Goal: Task Accomplishment & Management: Use online tool/utility

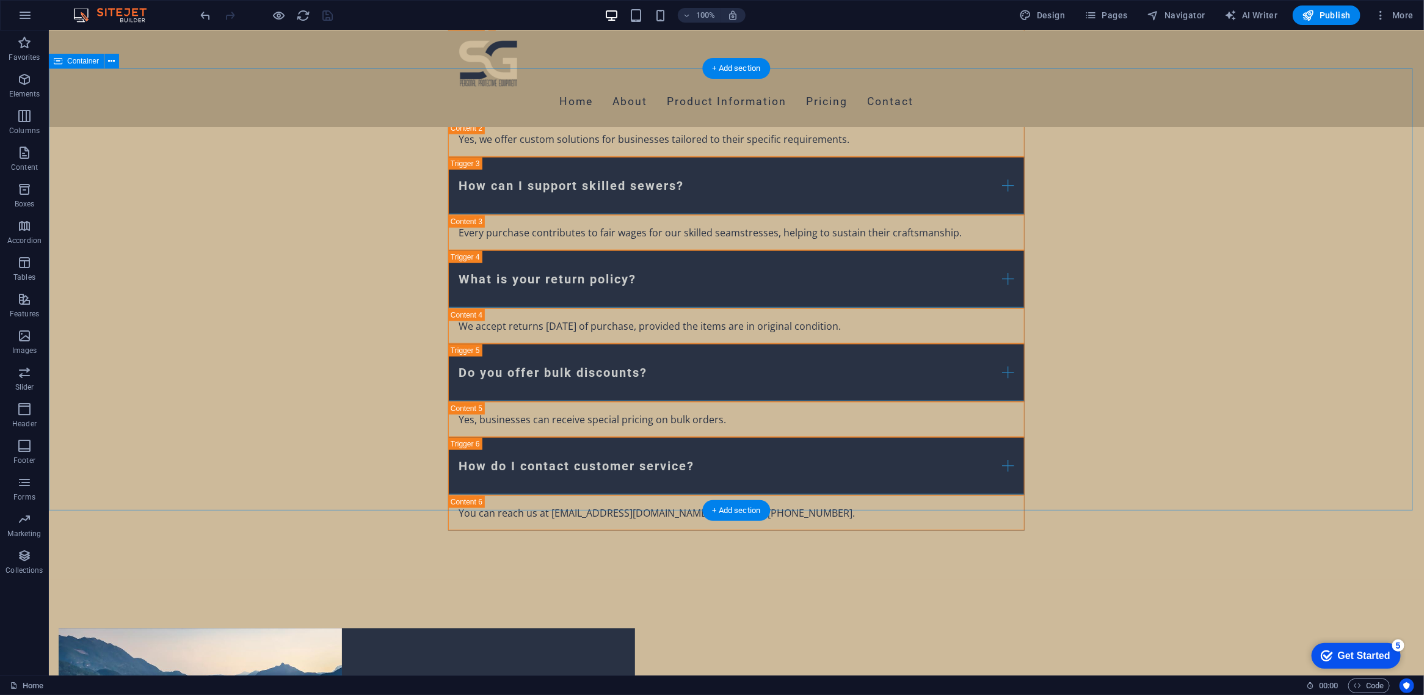
scroll to position [9310, 0]
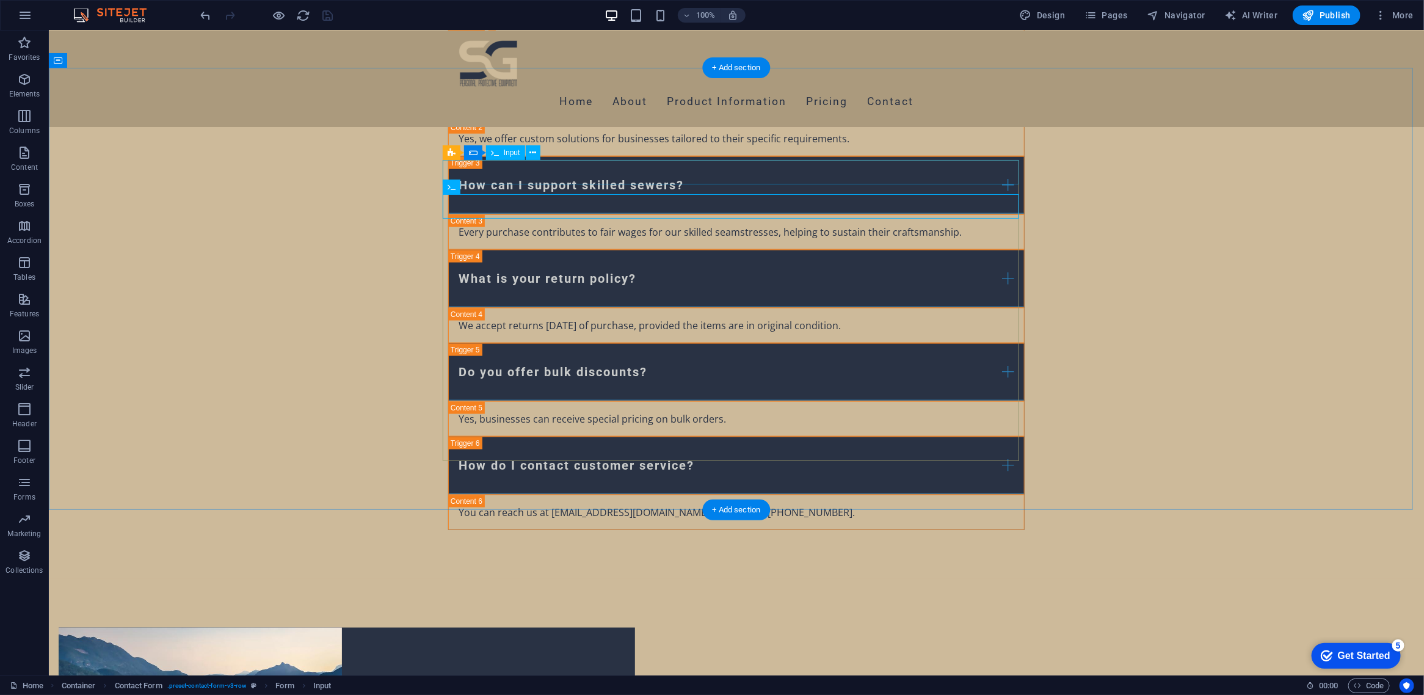
click at [490, 187] on icon at bounding box center [489, 187] width 7 height 13
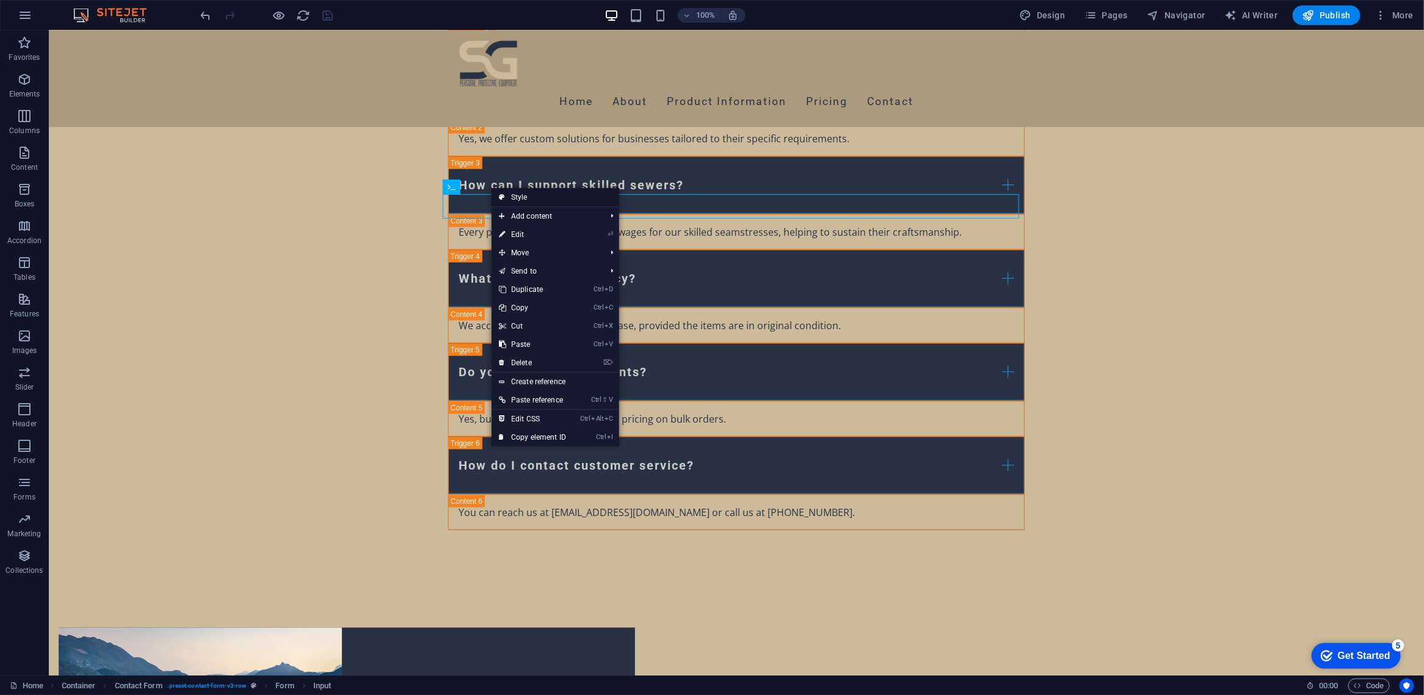
click at [502, 191] on icon at bounding box center [502, 197] width 6 height 18
select select "rem"
select select "preset-contact-form-v3-row"
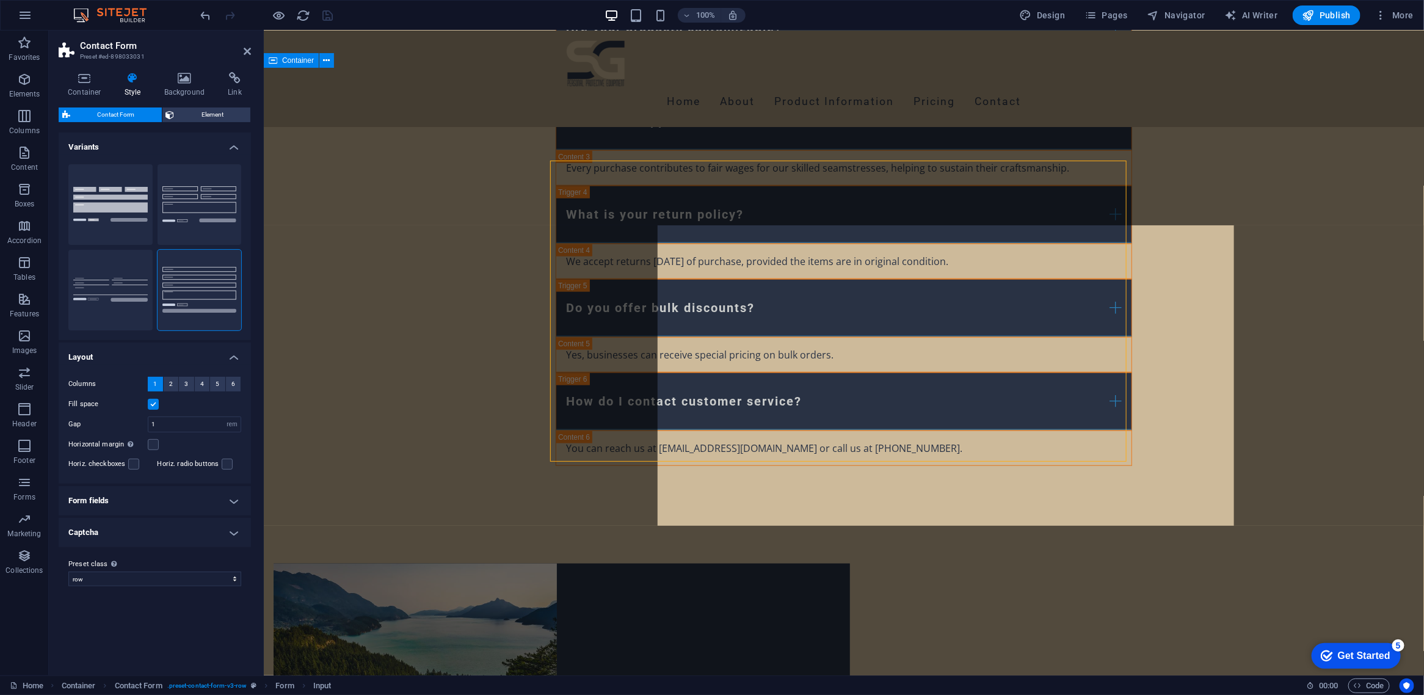
scroll to position [9246, 0]
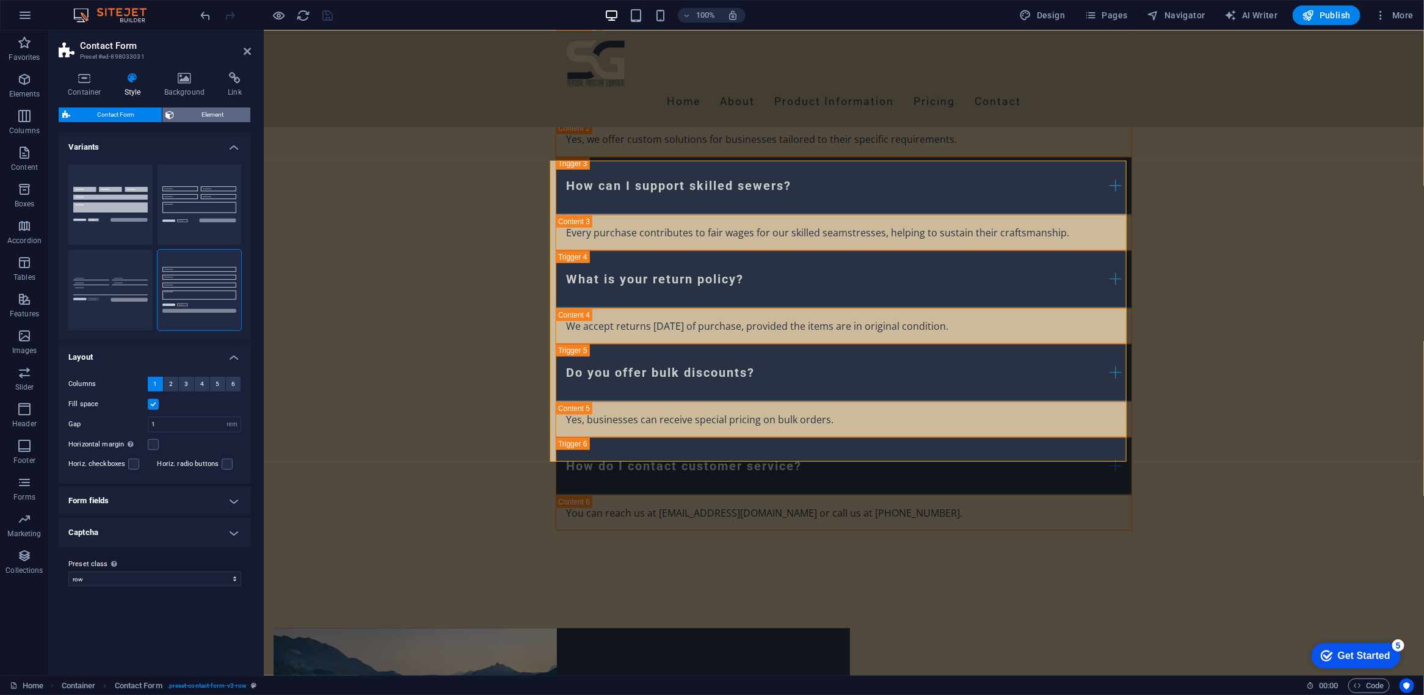
click at [179, 109] on span "Element" at bounding box center [212, 114] width 69 height 15
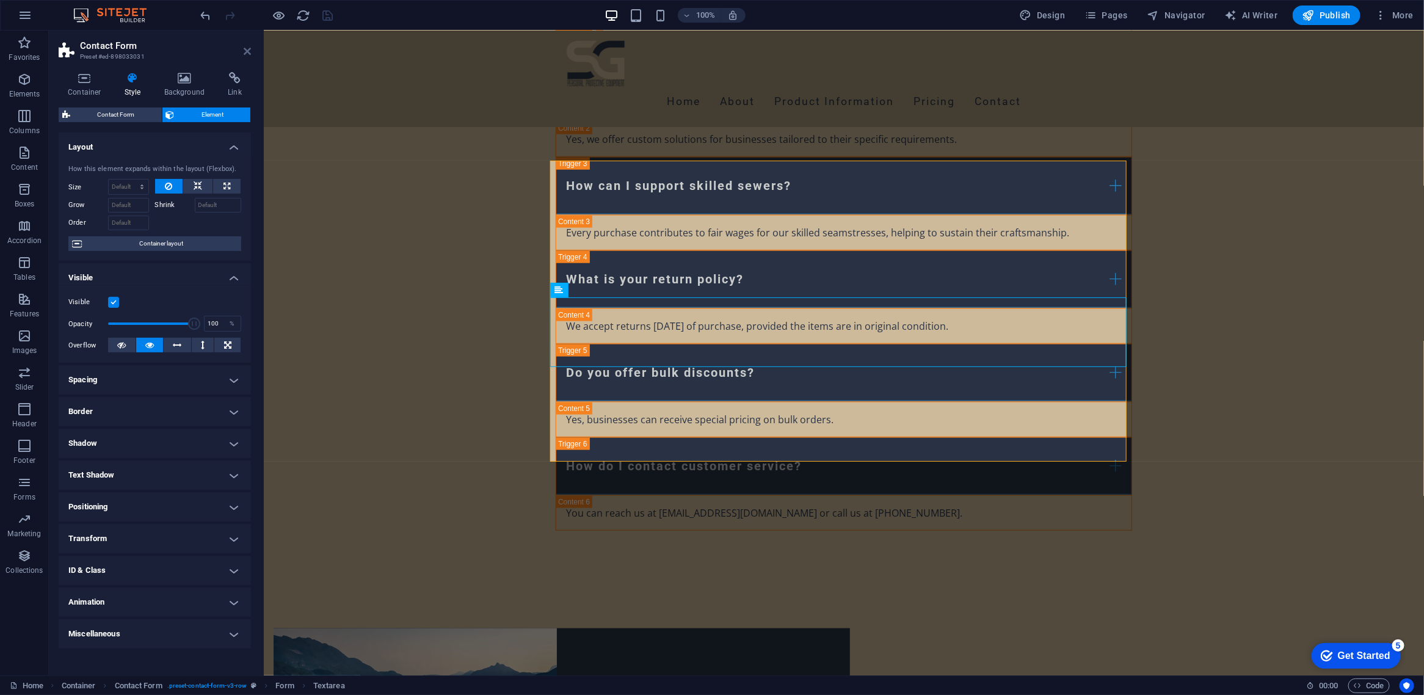
click at [245, 52] on icon at bounding box center [247, 51] width 7 height 10
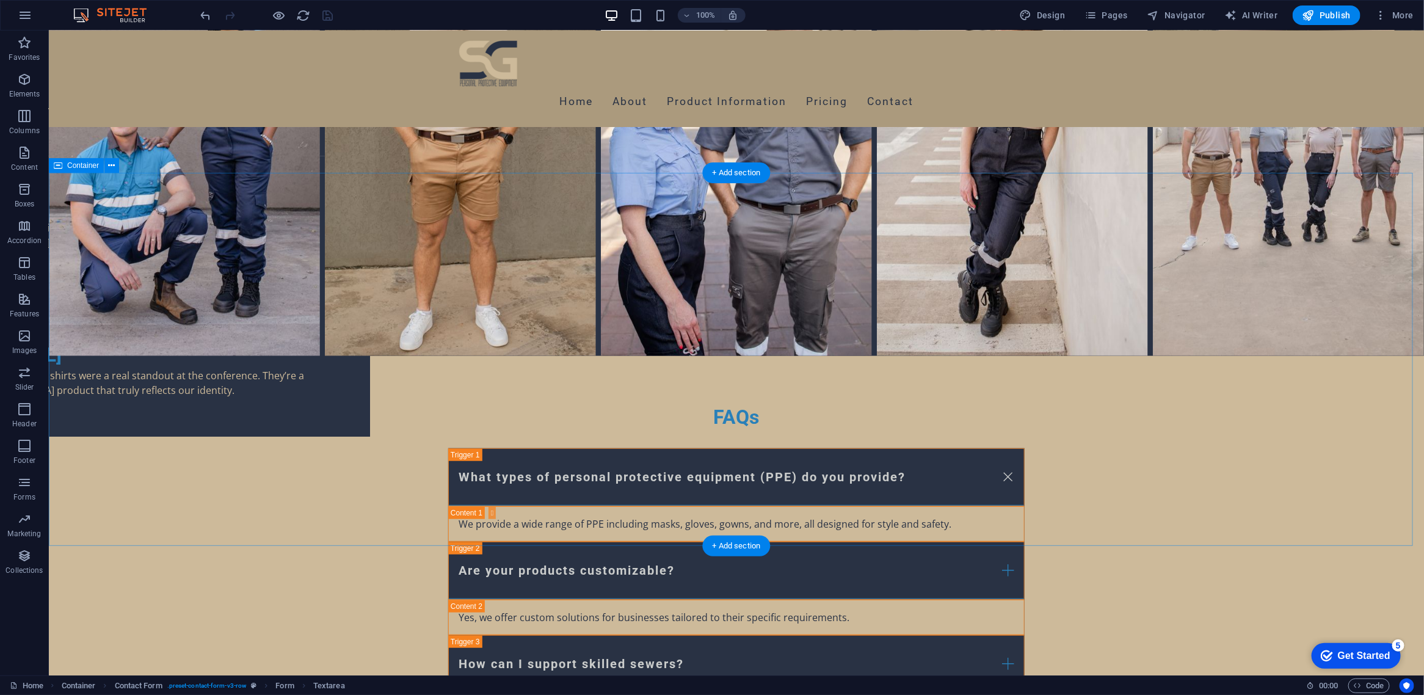
scroll to position [8777, 0]
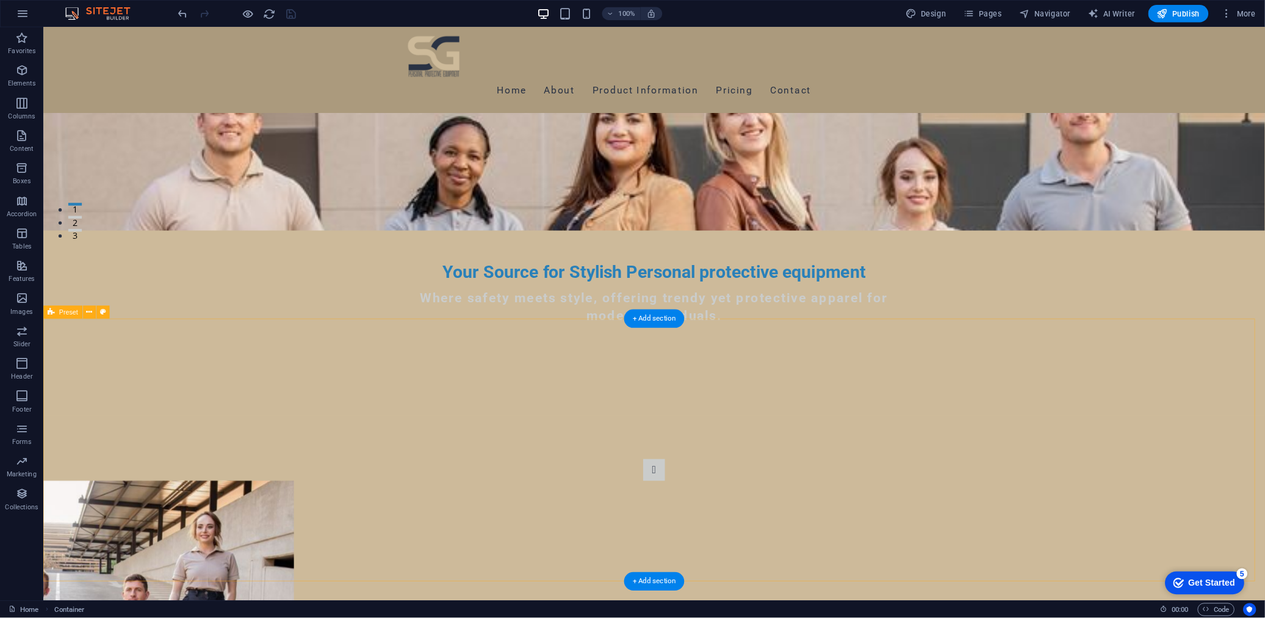
scroll to position [419, 0]
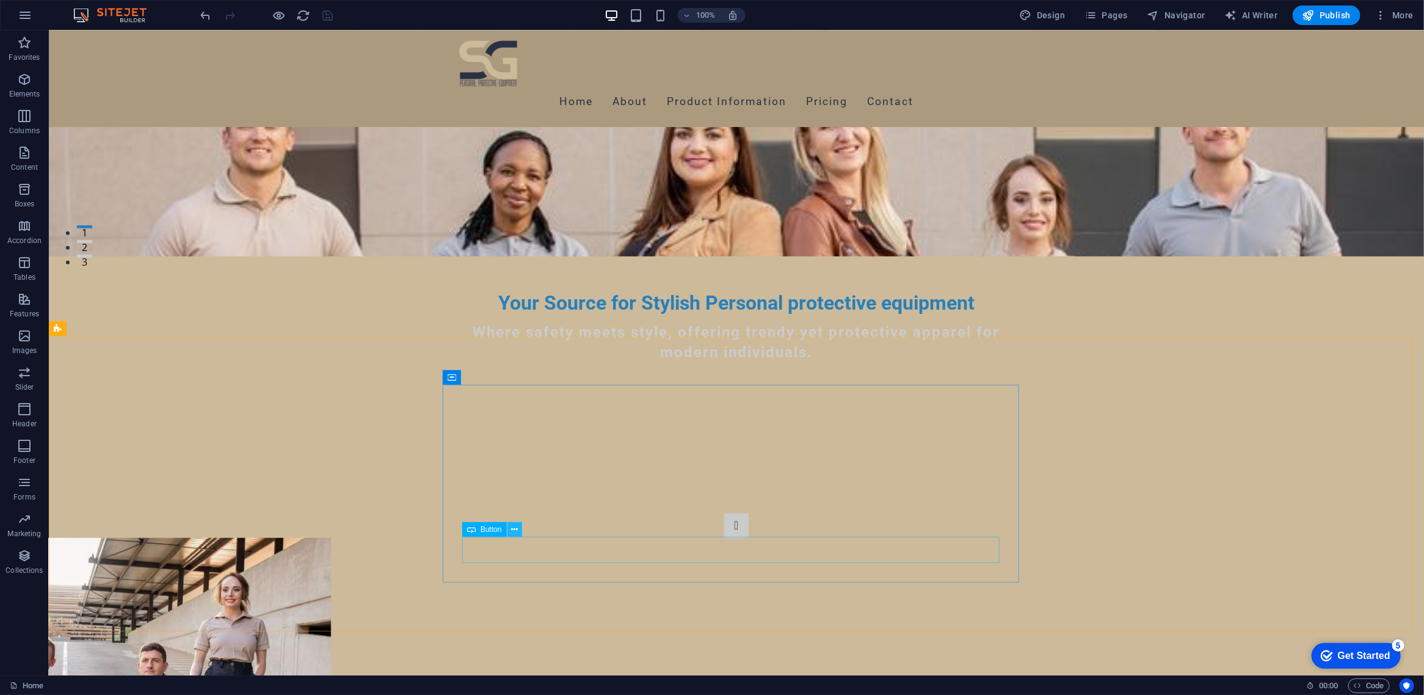
click at [510, 525] on button at bounding box center [514, 529] width 15 height 15
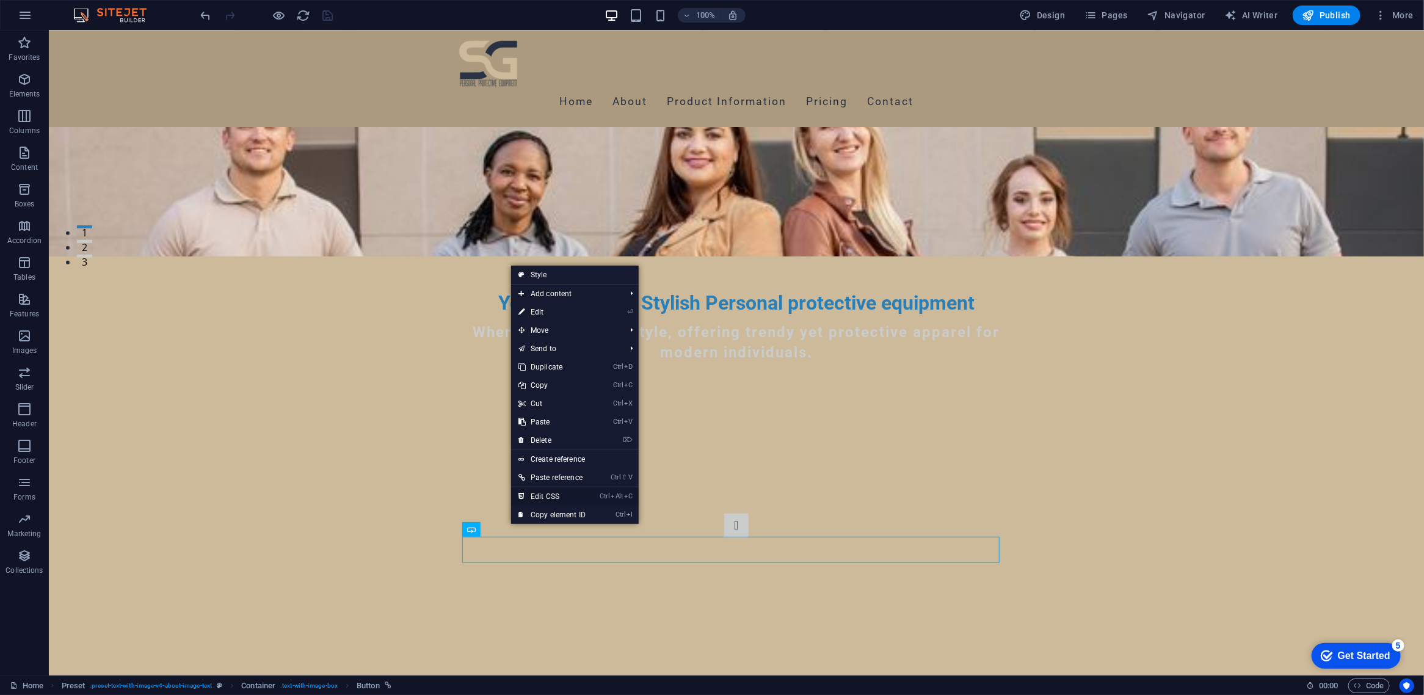
click at [563, 493] on link "Ctrl Alt C Edit CSS" at bounding box center [552, 496] width 82 height 18
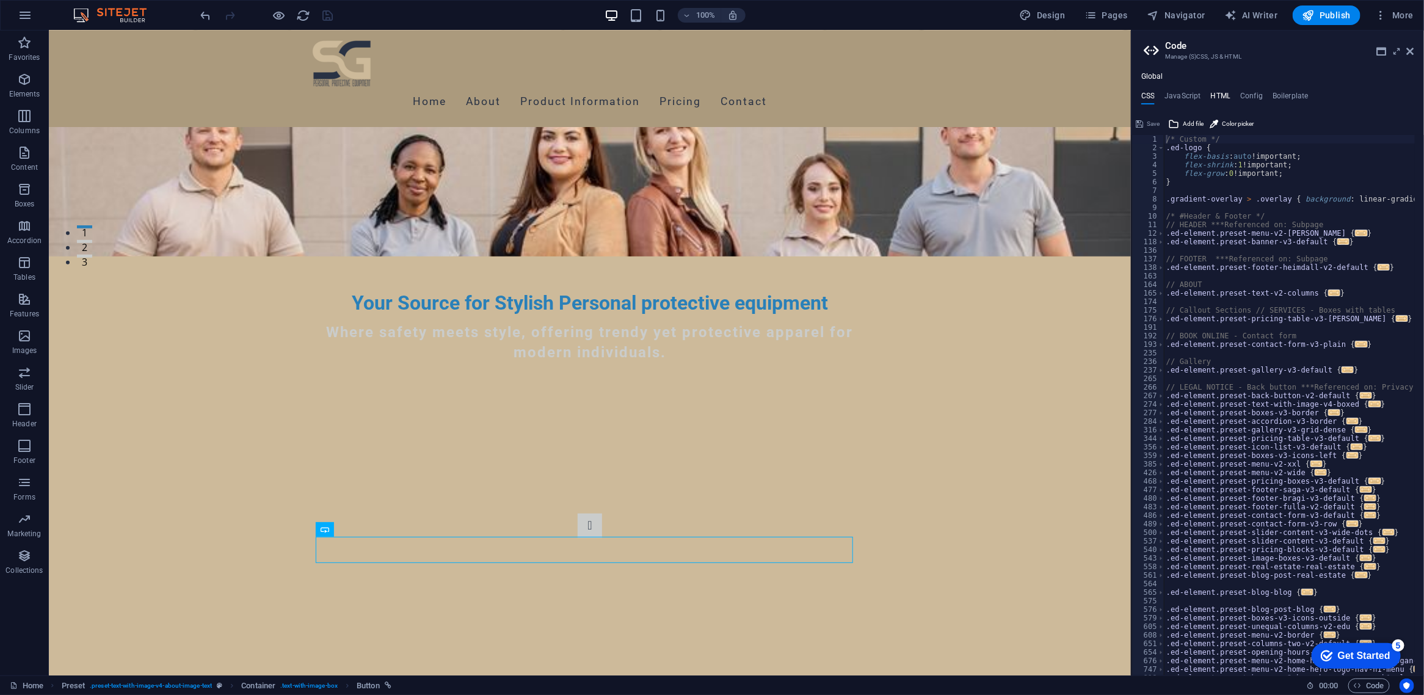
click at [1210, 92] on h4 "HTML" at bounding box center [1220, 98] width 20 height 13
type textarea "<a href="#main-content" class="wv-link-content button">Skip to main content</a>"
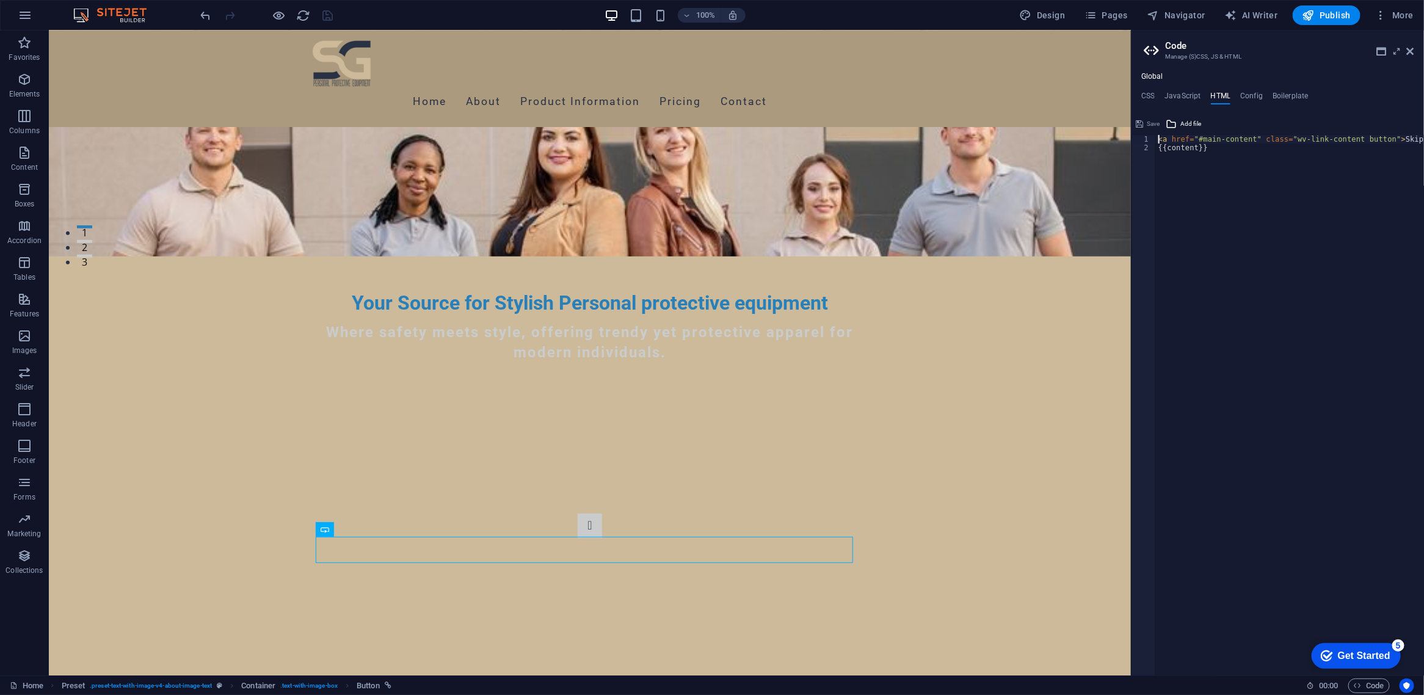
click at [1183, 87] on div "Global CSS JavaScript HTML Config Boilerplate /* Custom */ 1 2 3 4 5 6 7 8 9 10…" at bounding box center [1277, 373] width 292 height 603
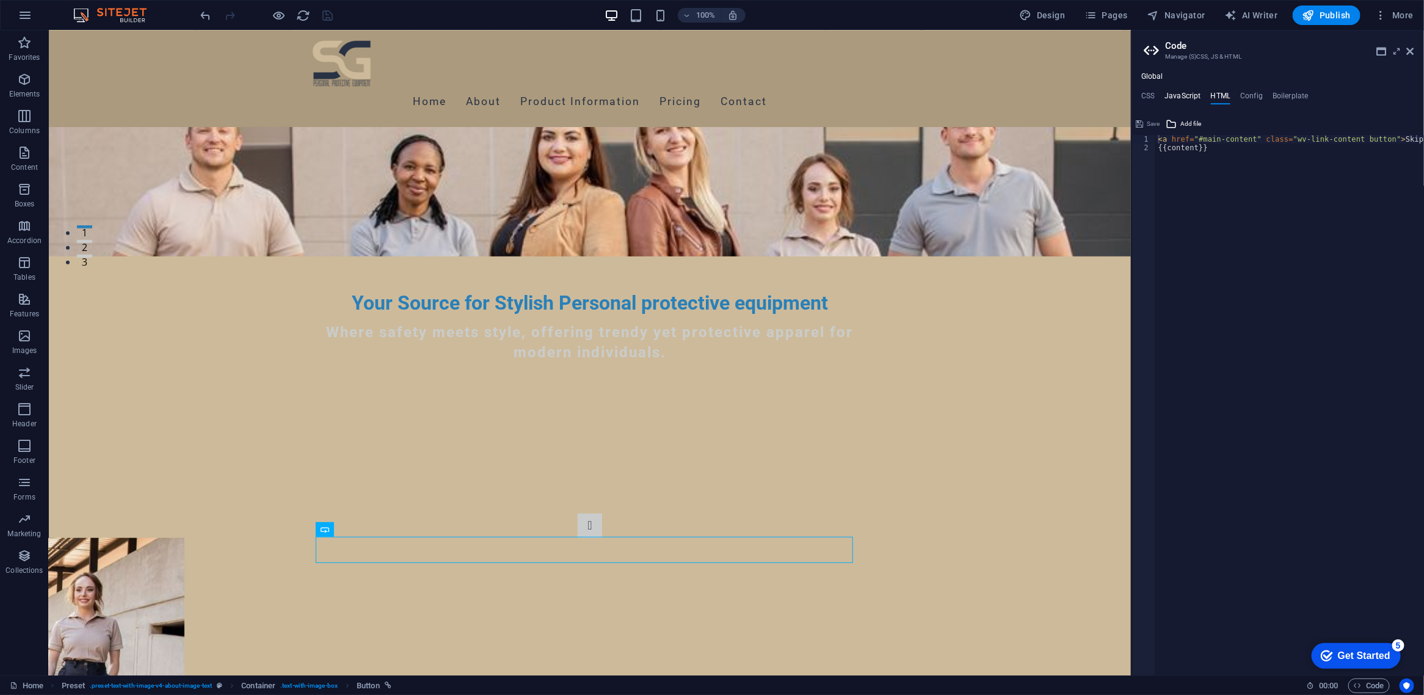
click at [1186, 96] on h4 "JavaScript" at bounding box center [1182, 98] width 36 height 13
type textarea "/* JS for preset "Menu V2" */"
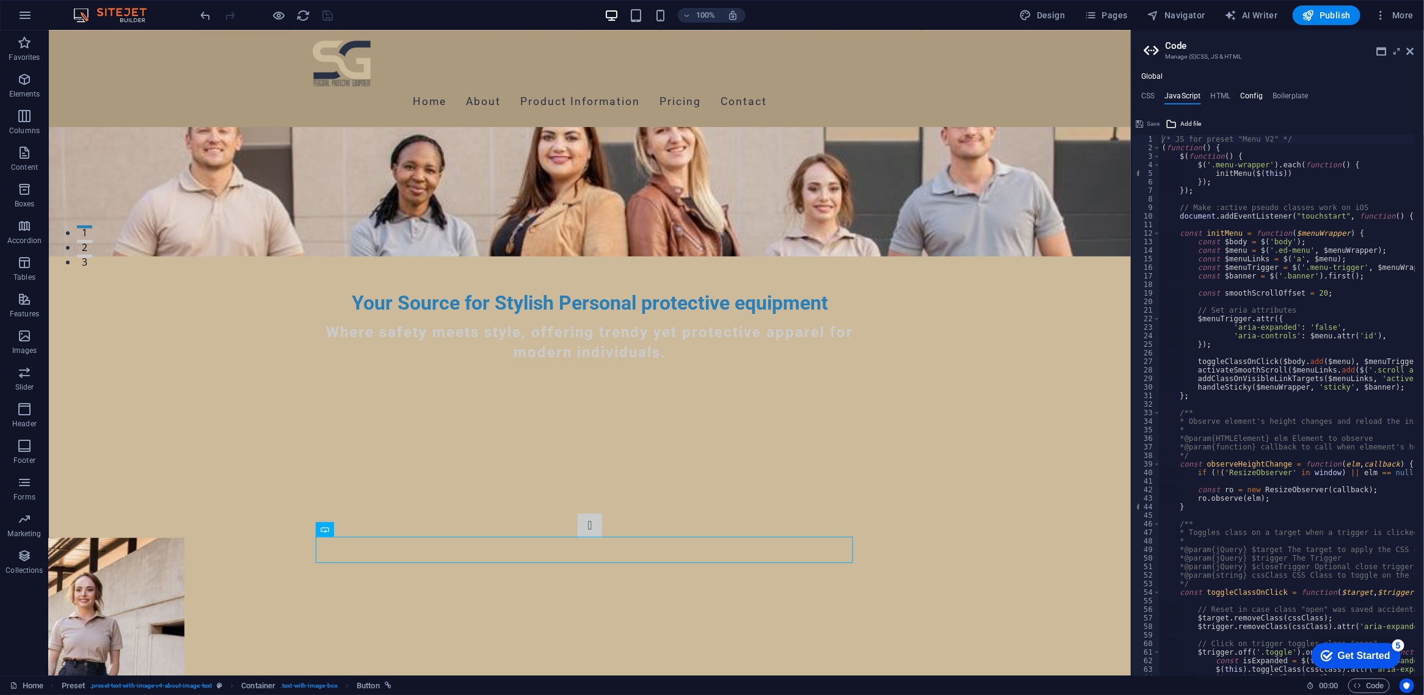
click at [1252, 92] on h4 "Config" at bounding box center [1251, 98] width 23 height 13
type textarea "$color-background: #cdba9a;"
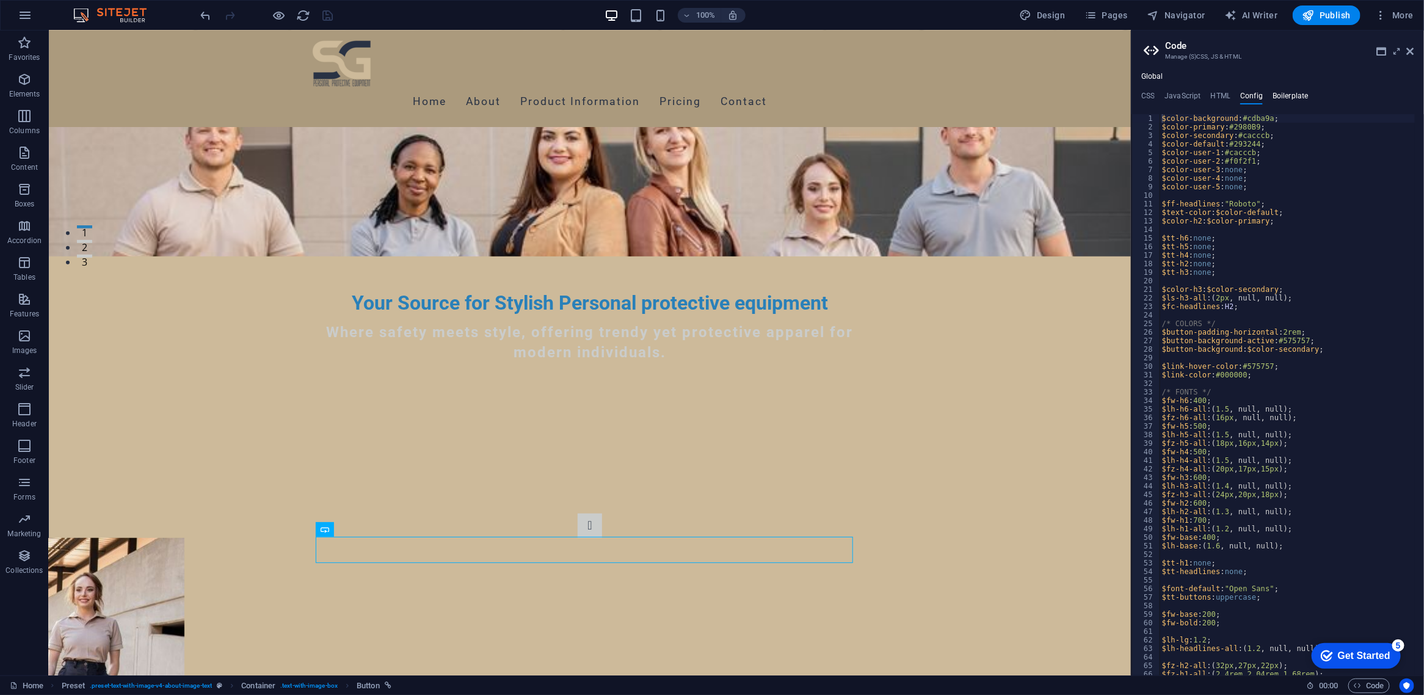
click at [1286, 92] on h4 "Boilerplate" at bounding box center [1290, 98] width 36 height 13
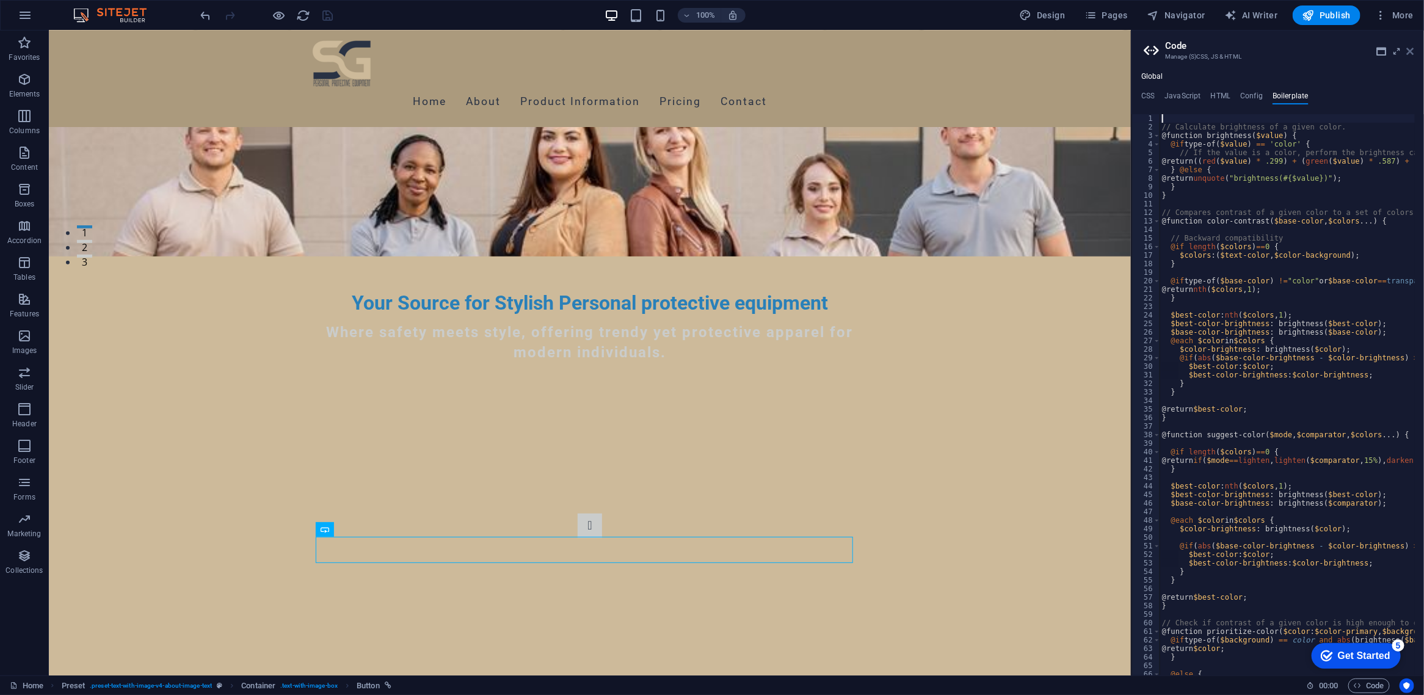
click at [1406, 49] on icon at bounding box center [1409, 51] width 7 height 10
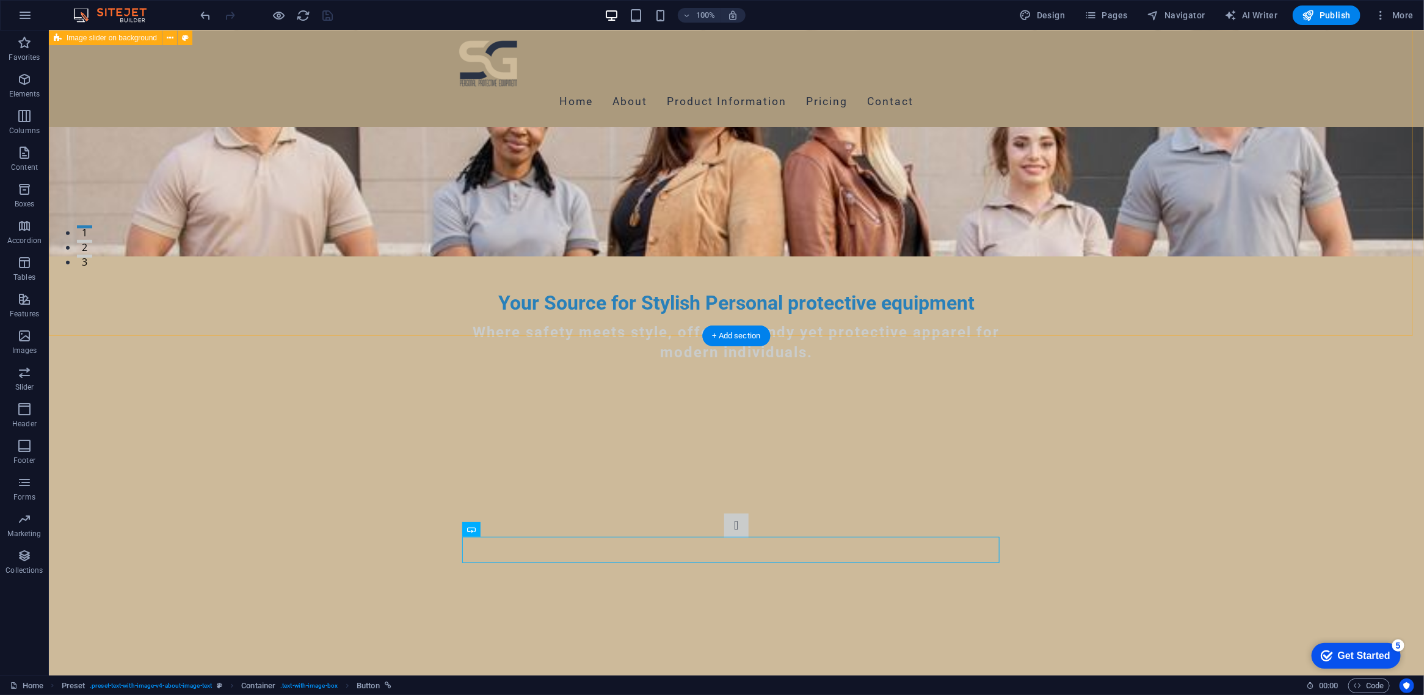
click at [1218, 464] on div "1 2 3" at bounding box center [735, 665] width 1375 height 402
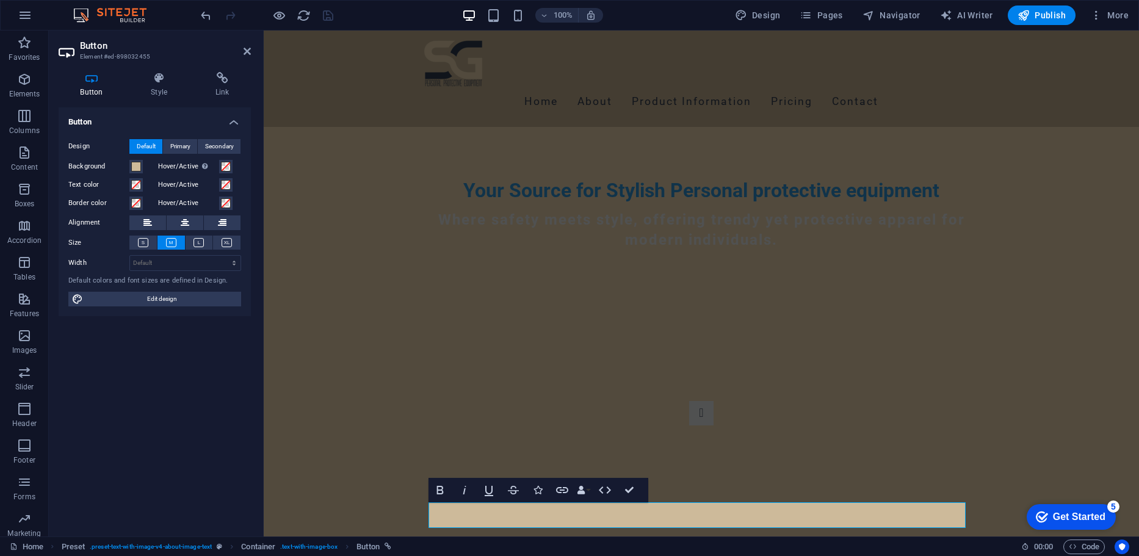
scroll to position [419, 0]
click at [570, 491] on button "Link" at bounding box center [562, 490] width 23 height 24
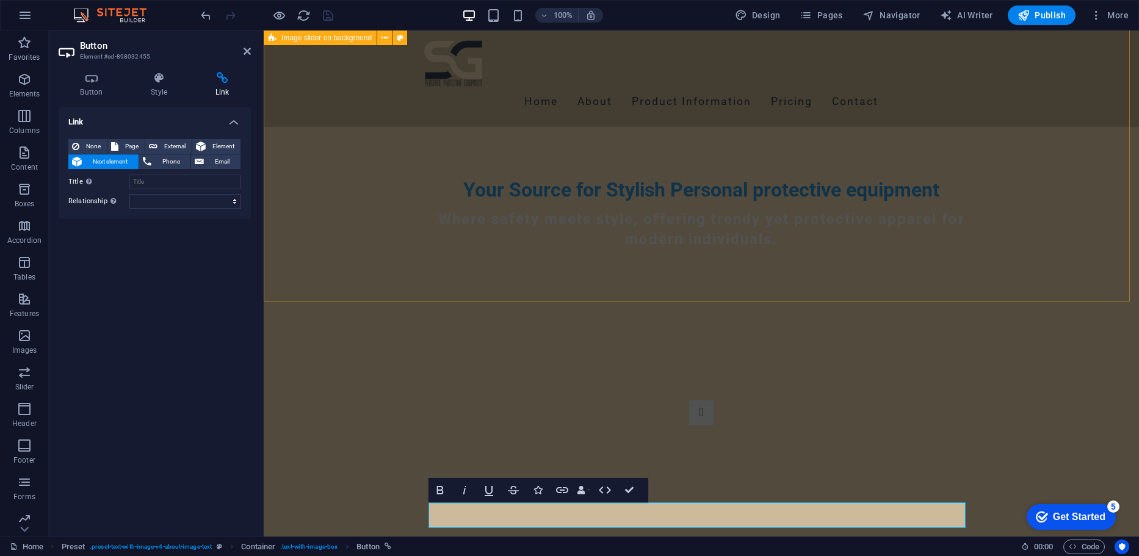
drag, startPoint x: 346, startPoint y: 217, endPoint x: 560, endPoint y: 215, distance: 214.9
click at [560, 352] on div "1 2 3" at bounding box center [701, 553] width 875 height 402
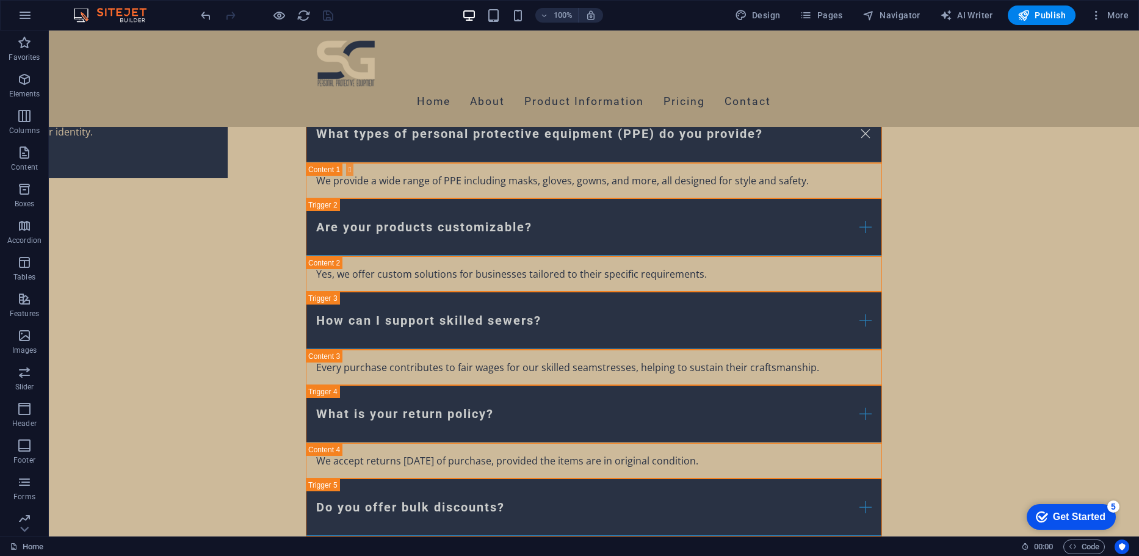
scroll to position [8879, 0]
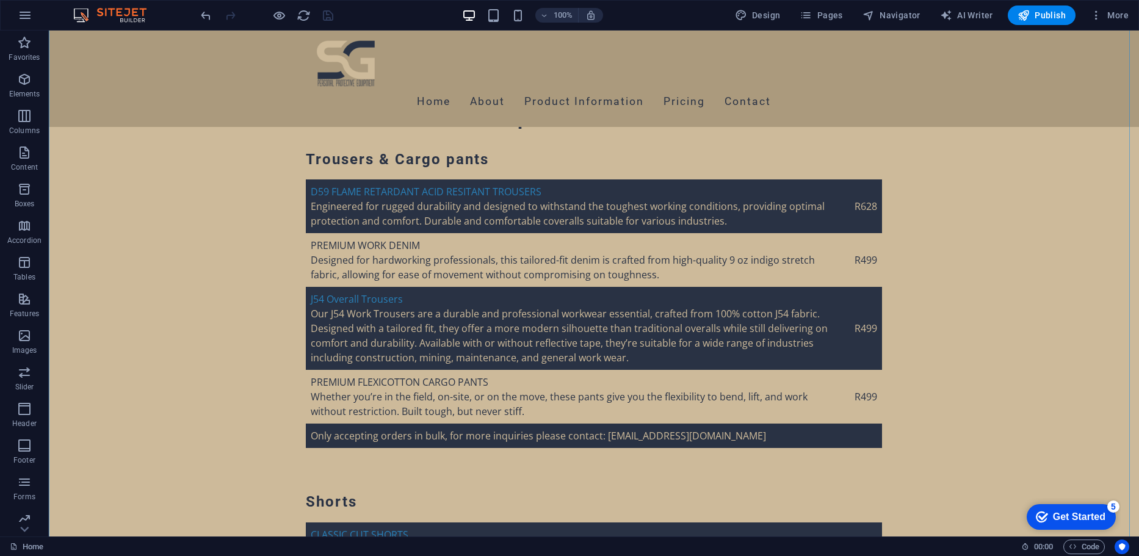
scroll to position [2936, 0]
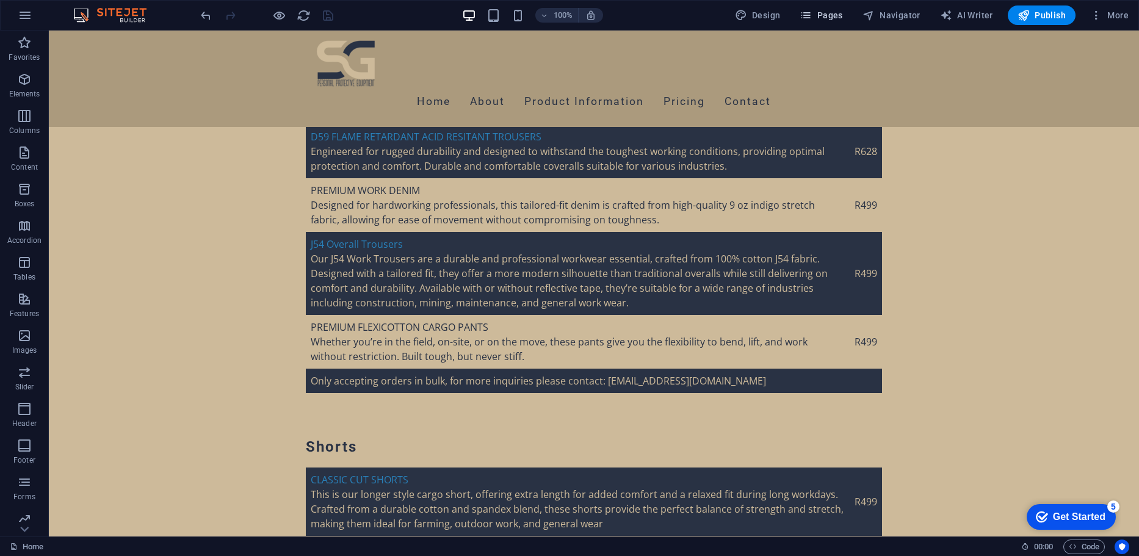
click at [816, 24] on button "Pages" at bounding box center [821, 15] width 52 height 20
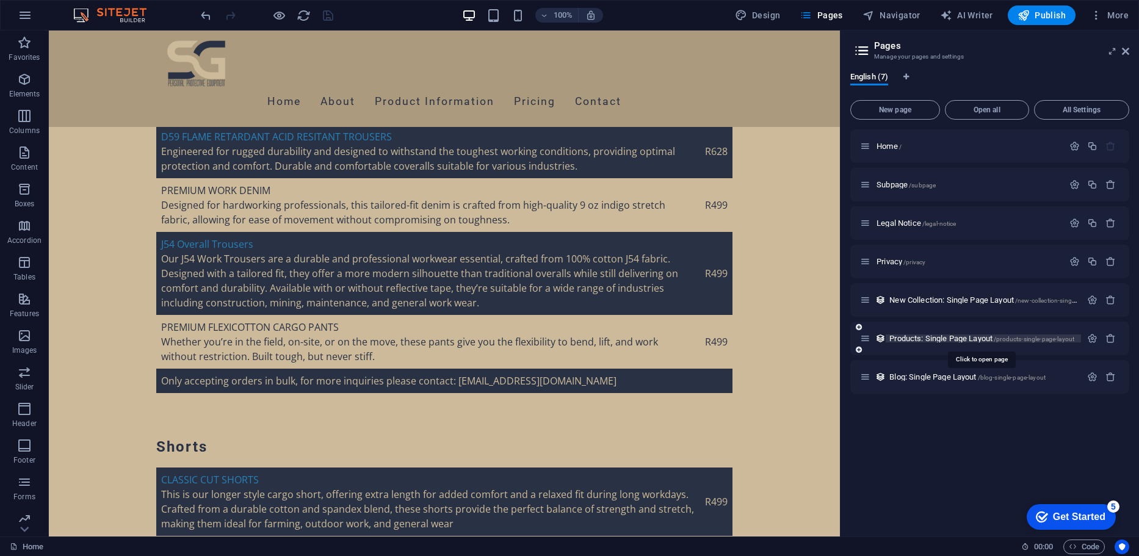
click at [935, 338] on span "Products: Single Page Layout /products-single-page-layout" at bounding box center [981, 338] width 185 height 9
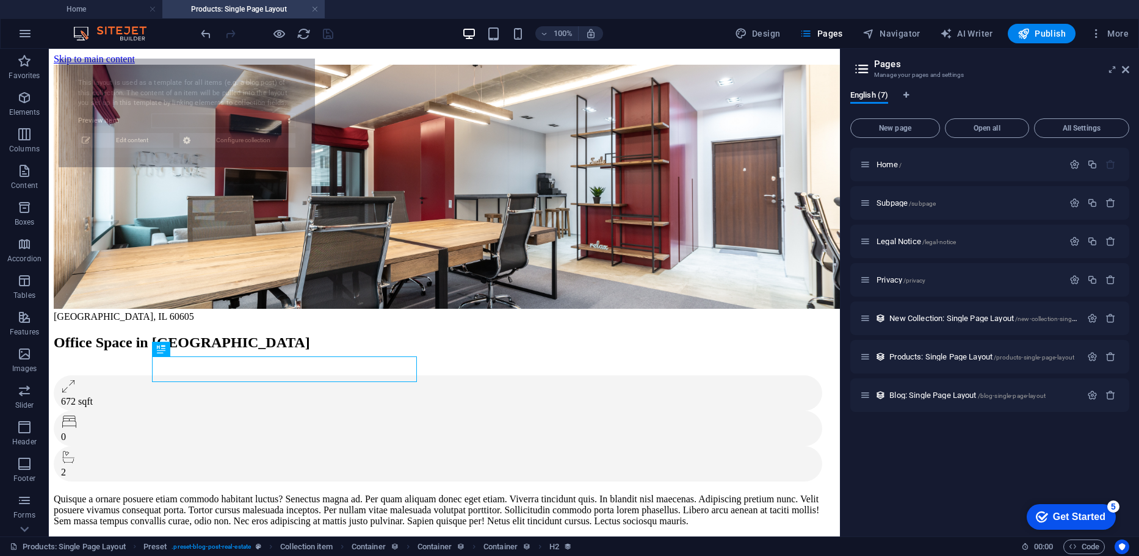
scroll to position [0, 0]
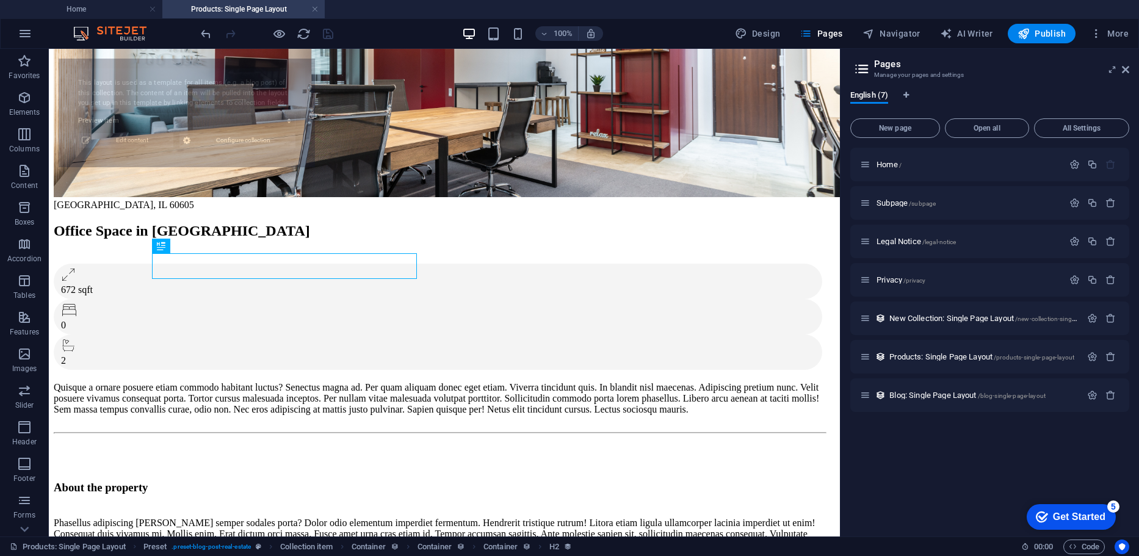
select select "68b6a4a2dff74cb65b0052ae"
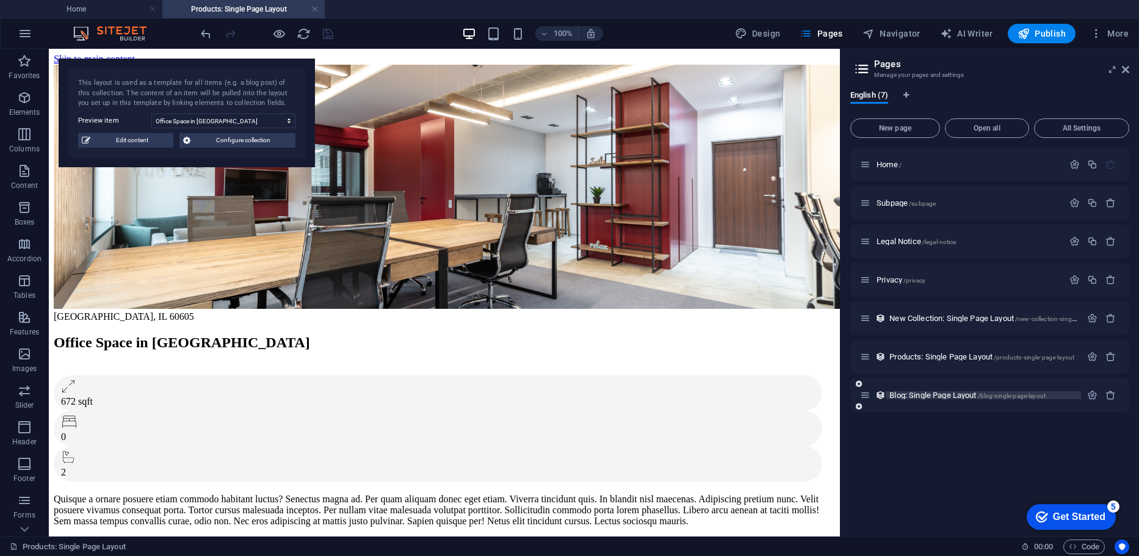
click at [954, 394] on span "Blog: Single Page Layout /blog-single-page-layout" at bounding box center [967, 395] width 156 height 9
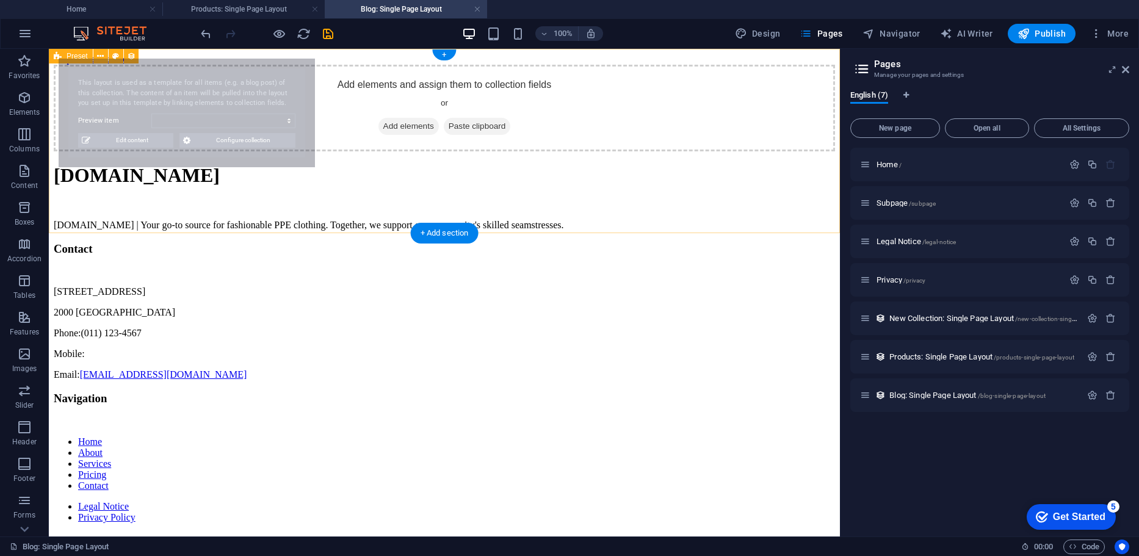
select select "68b6a4a2dff74cb65b0052a5"
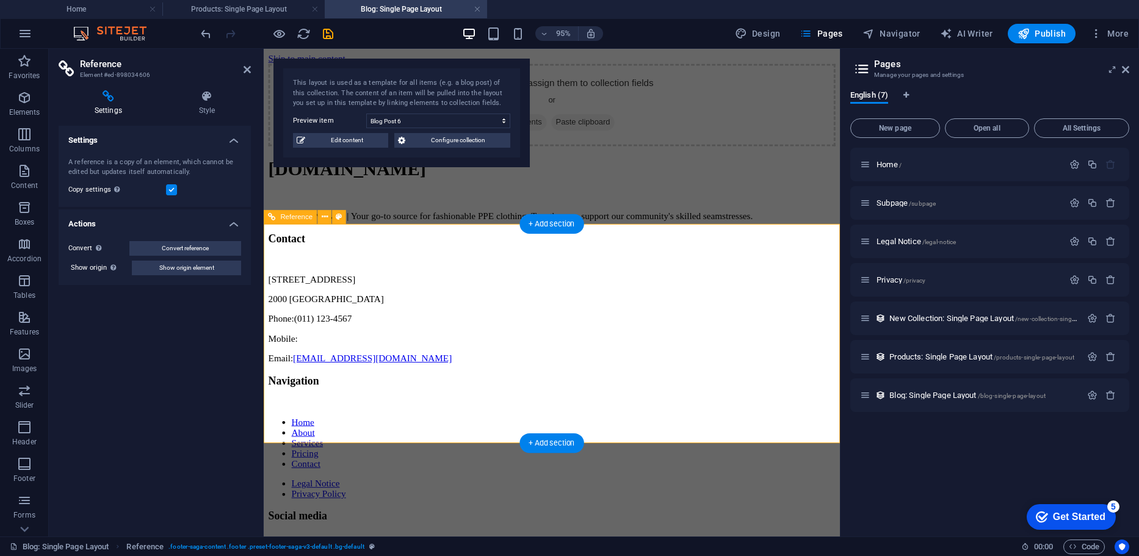
click at [641, 436] on nav "Home About Services Pricing Contact" at bounding box center [567, 463] width 597 height 55
click at [251, 63] on aside "Reference Element #ed-898034606 Settings Style Settings A reference is a copy o…" at bounding box center [156, 293] width 215 height 488
drag, startPoint x: 251, startPoint y: 63, endPoint x: 245, endPoint y: 74, distance: 12.3
click at [249, 64] on aside "Reference Element #ed-898034606 Settings Style Settings A reference is a copy o…" at bounding box center [156, 293] width 215 height 488
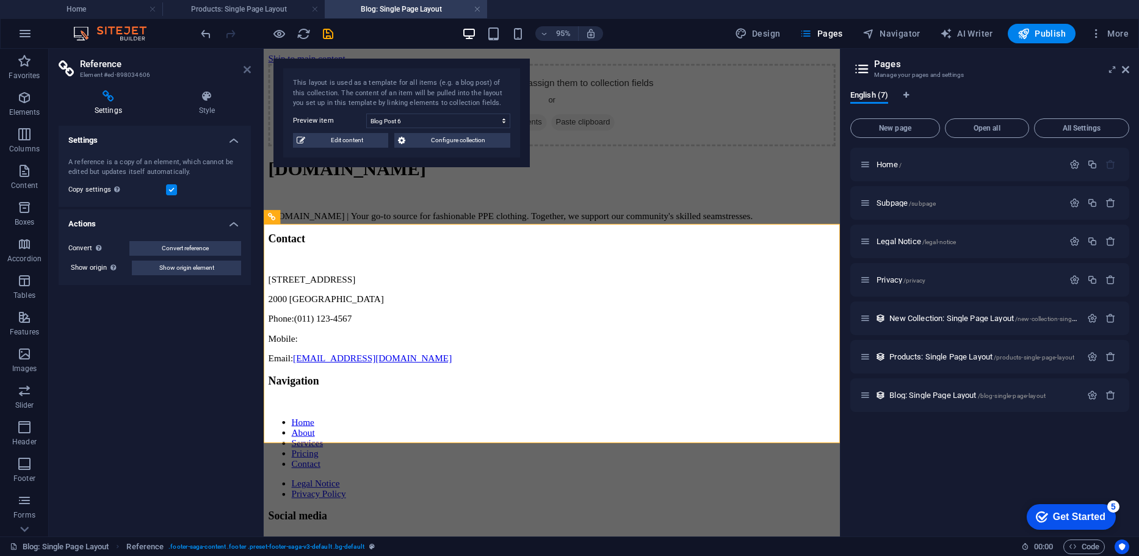
click at [245, 74] on icon at bounding box center [247, 70] width 7 height 10
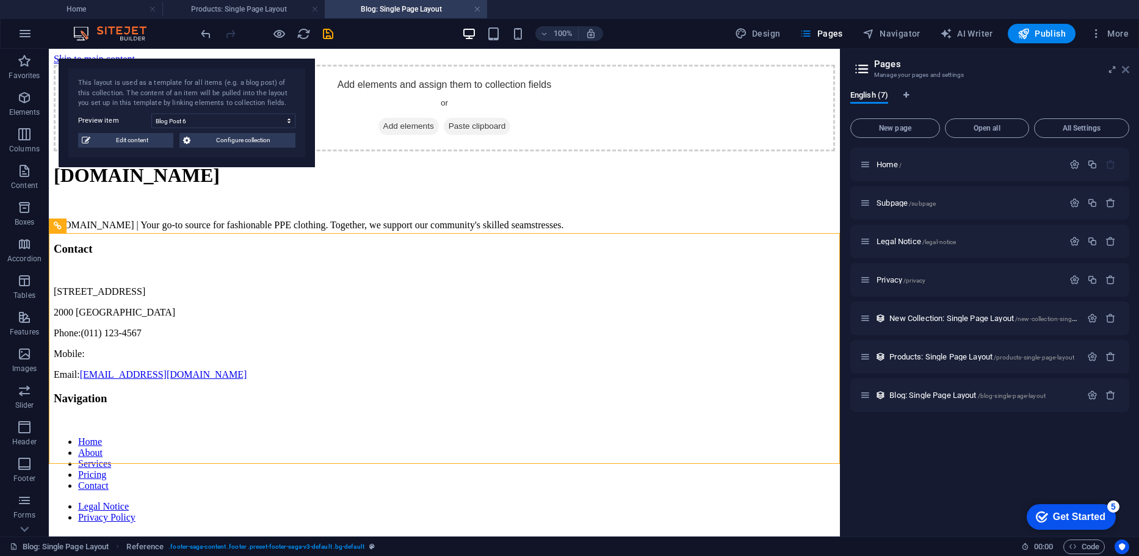
drag, startPoint x: 1125, startPoint y: 70, endPoint x: 1042, endPoint y: 29, distance: 92.5
click at [1125, 70] on icon at bounding box center [1125, 70] width 7 height 10
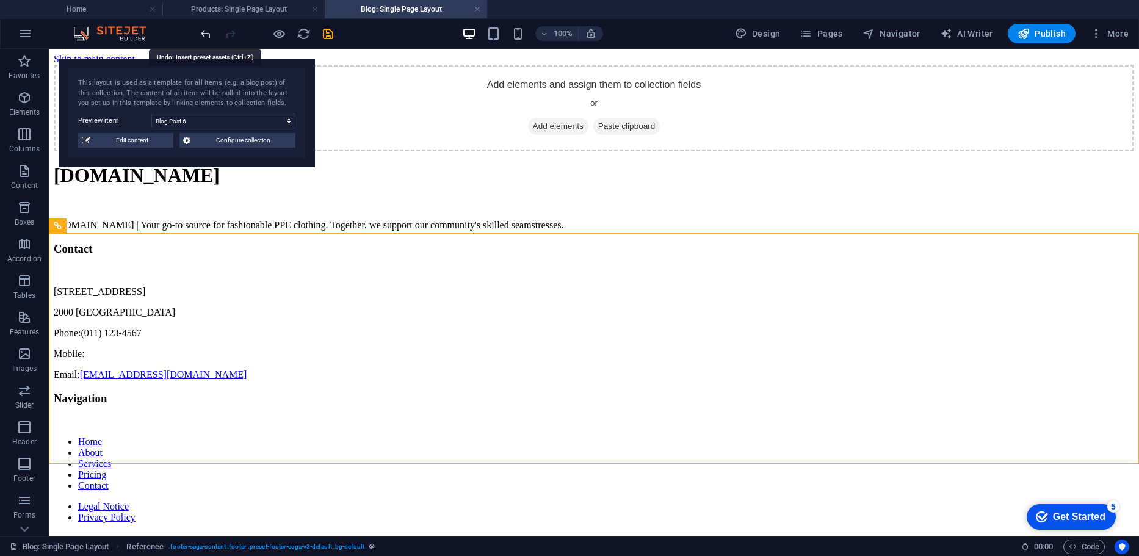
click at [205, 32] on icon "undo" at bounding box center [206, 34] width 14 height 14
click at [230, 27] on icon "redo" at bounding box center [230, 34] width 14 height 14
click at [37, 8] on h4 "Home" at bounding box center [81, 8] width 162 height 13
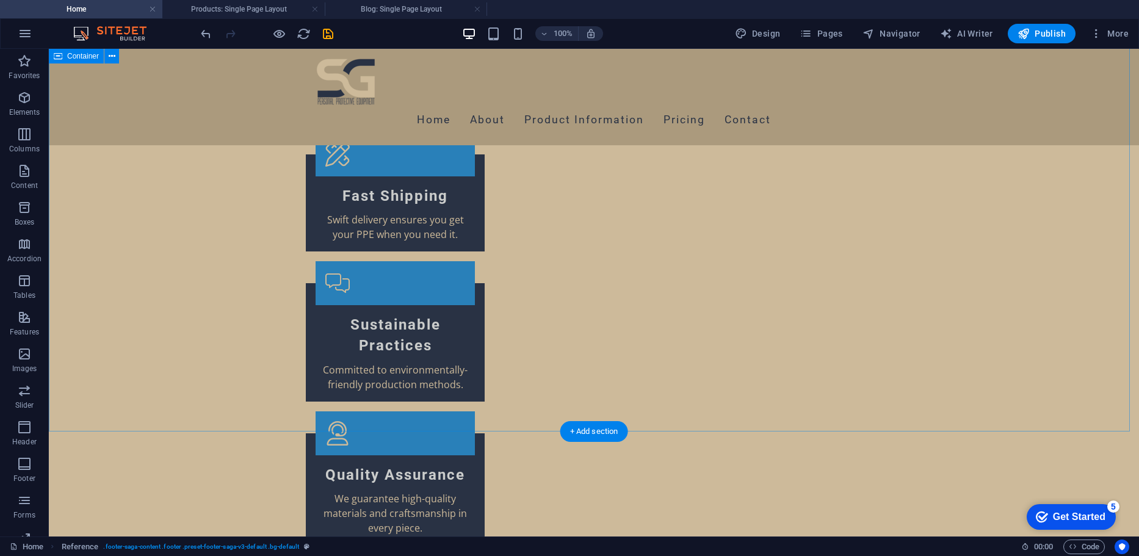
scroll to position [2338, 0]
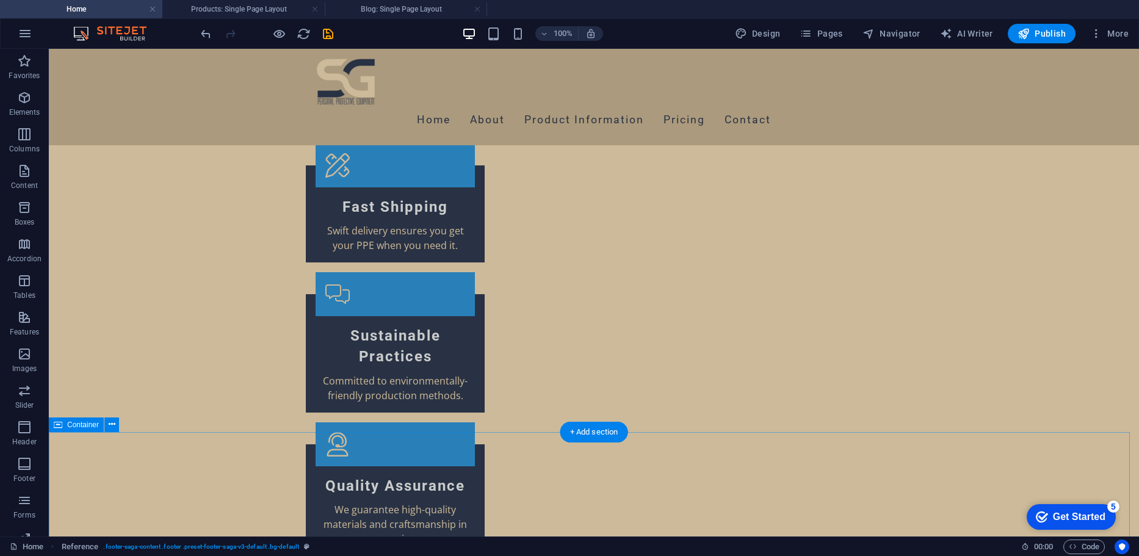
click at [323, 41] on div at bounding box center [266, 34] width 137 height 20
click at [327, 37] on icon "save" at bounding box center [328, 34] width 14 height 14
click at [328, 34] on div at bounding box center [266, 34] width 137 height 20
